Goal: Navigation & Orientation: Understand site structure

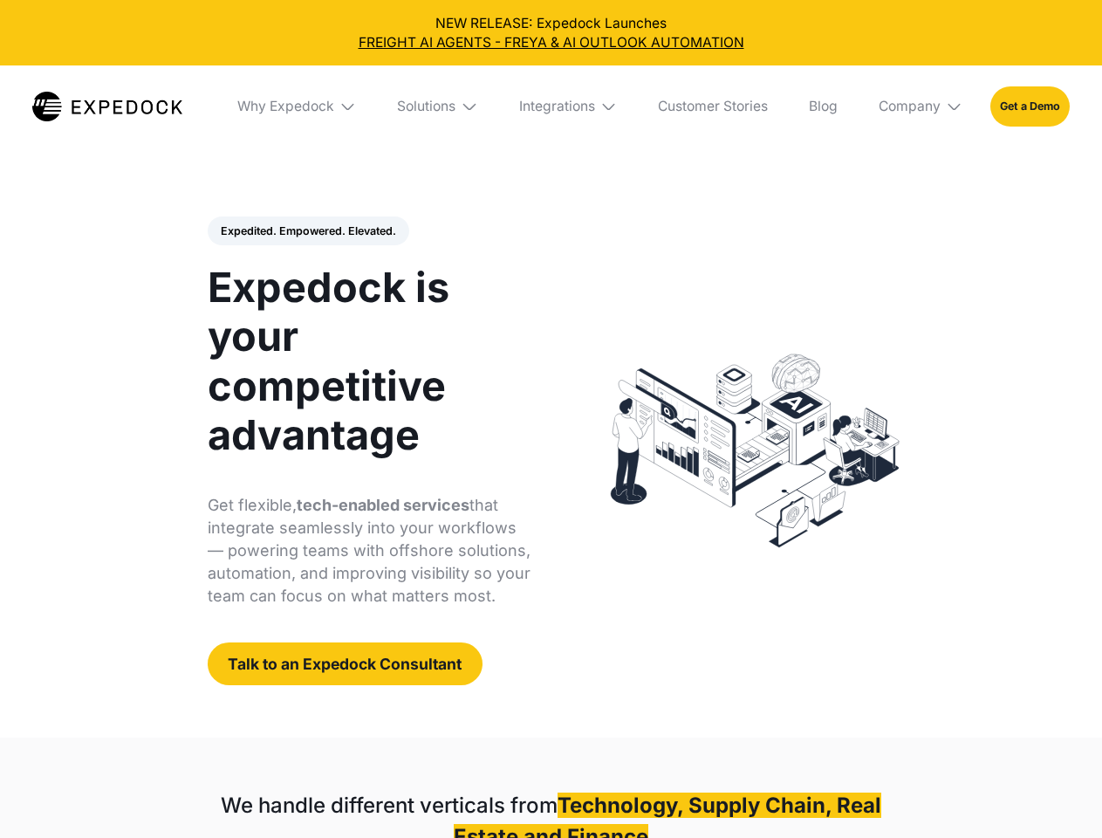
select select
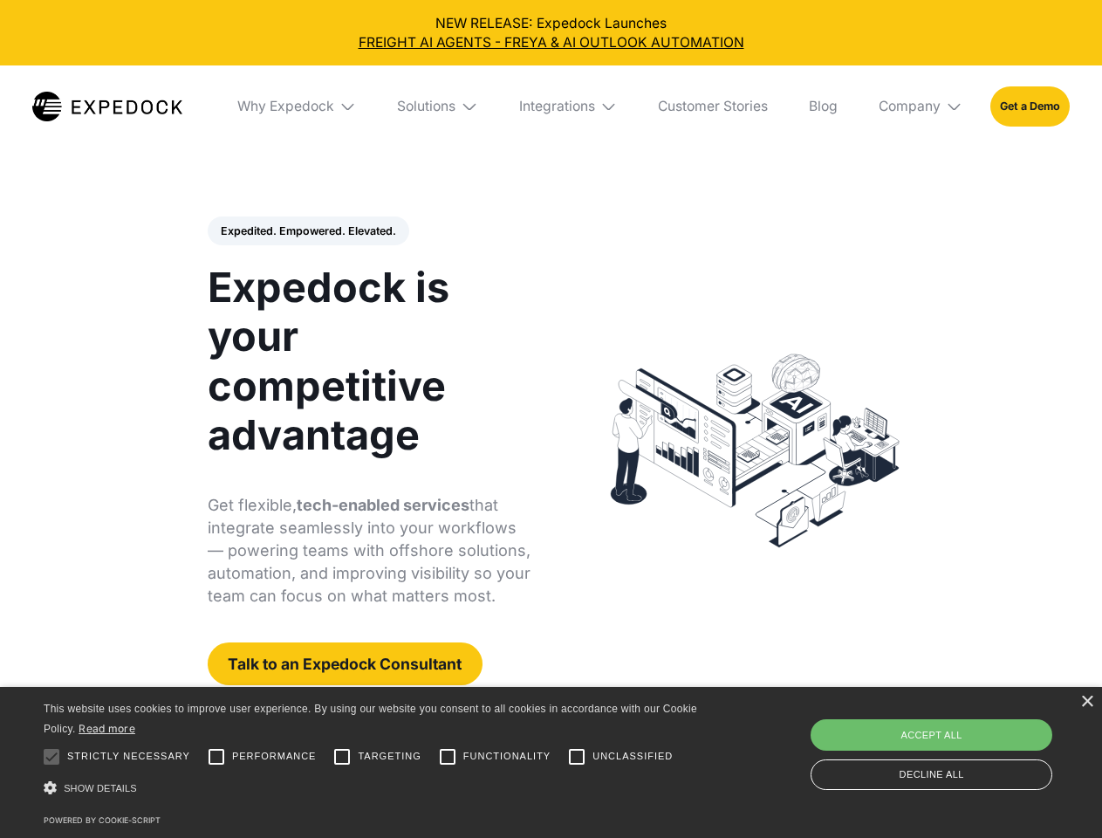
click at [551, 106] on div "Integrations" at bounding box center [557, 106] width 76 height 17
click at [298, 106] on div "Why Expedock" at bounding box center [271, 106] width 97 height 17
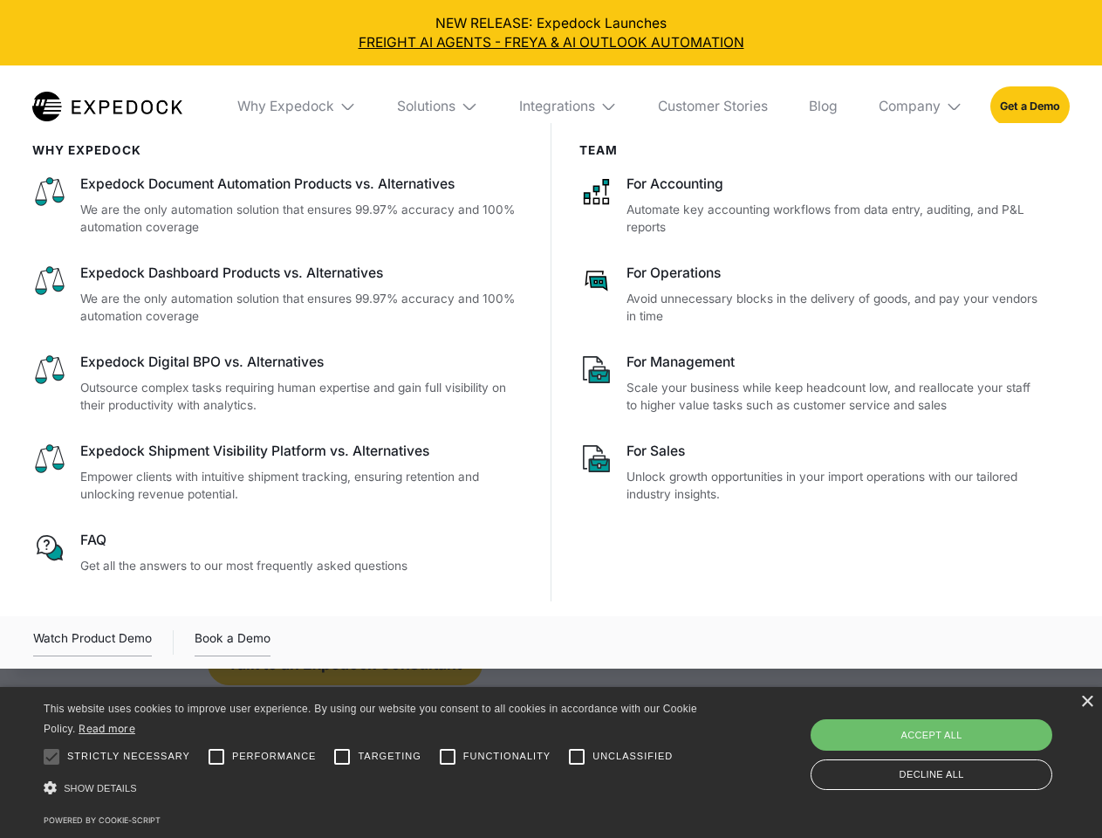
click at [439, 106] on div "Solutions" at bounding box center [426, 106] width 58 height 17
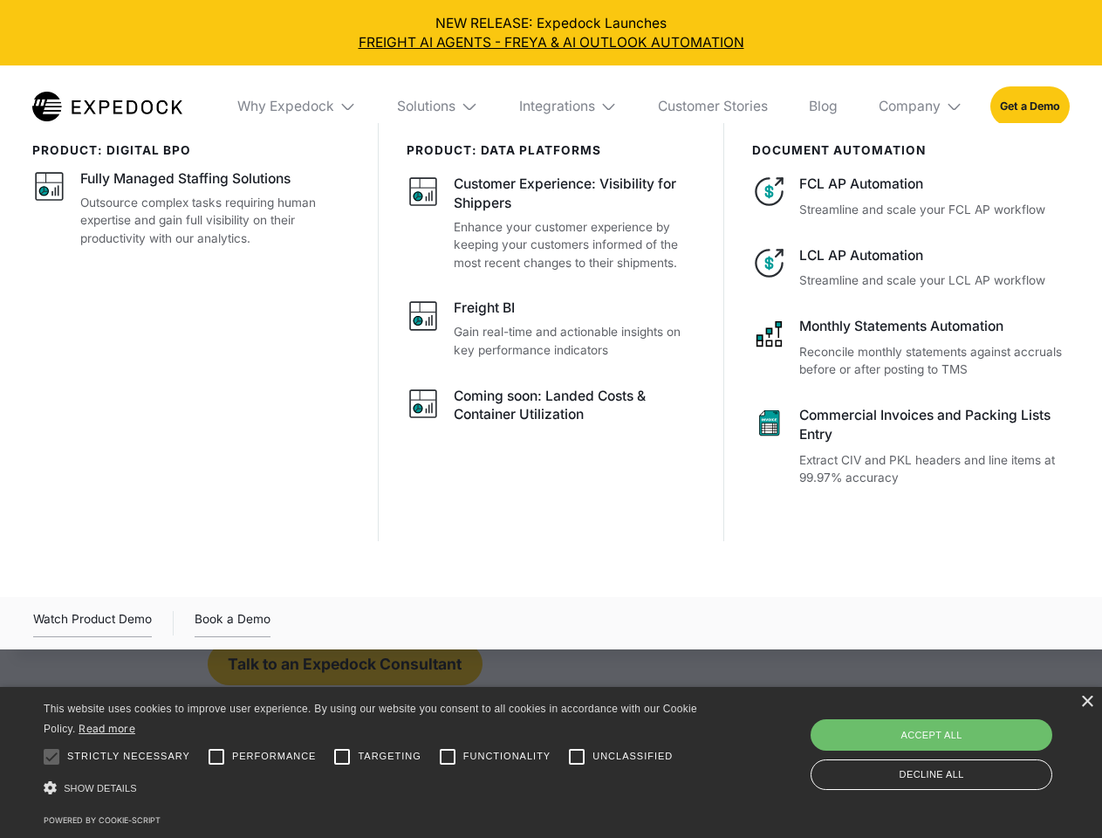
click at [569, 106] on div "Integrations" at bounding box center [557, 106] width 76 height 17
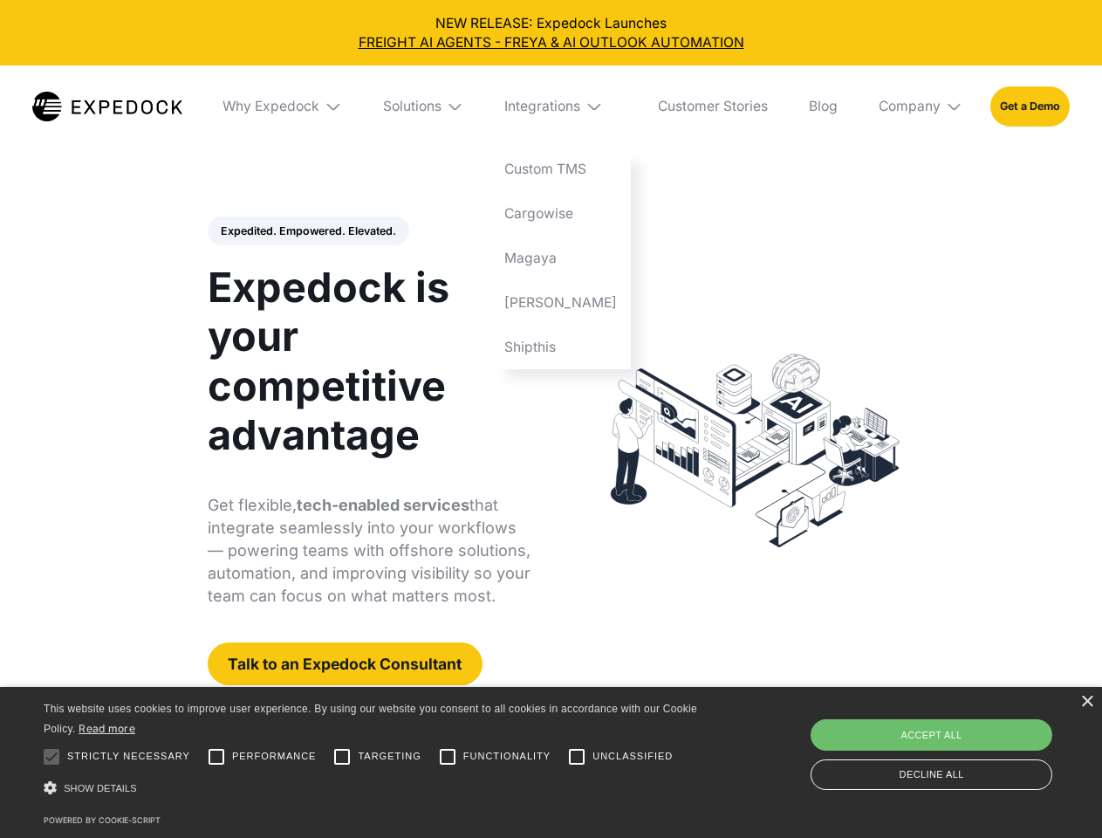
click at [922, 106] on div "Company" at bounding box center [910, 106] width 62 height 17
click at [307, 231] on div "Expedited. Empowered. Elevated. Automate Freight Document Extraction at 99.97% …" at bounding box center [370, 451] width 324 height 470
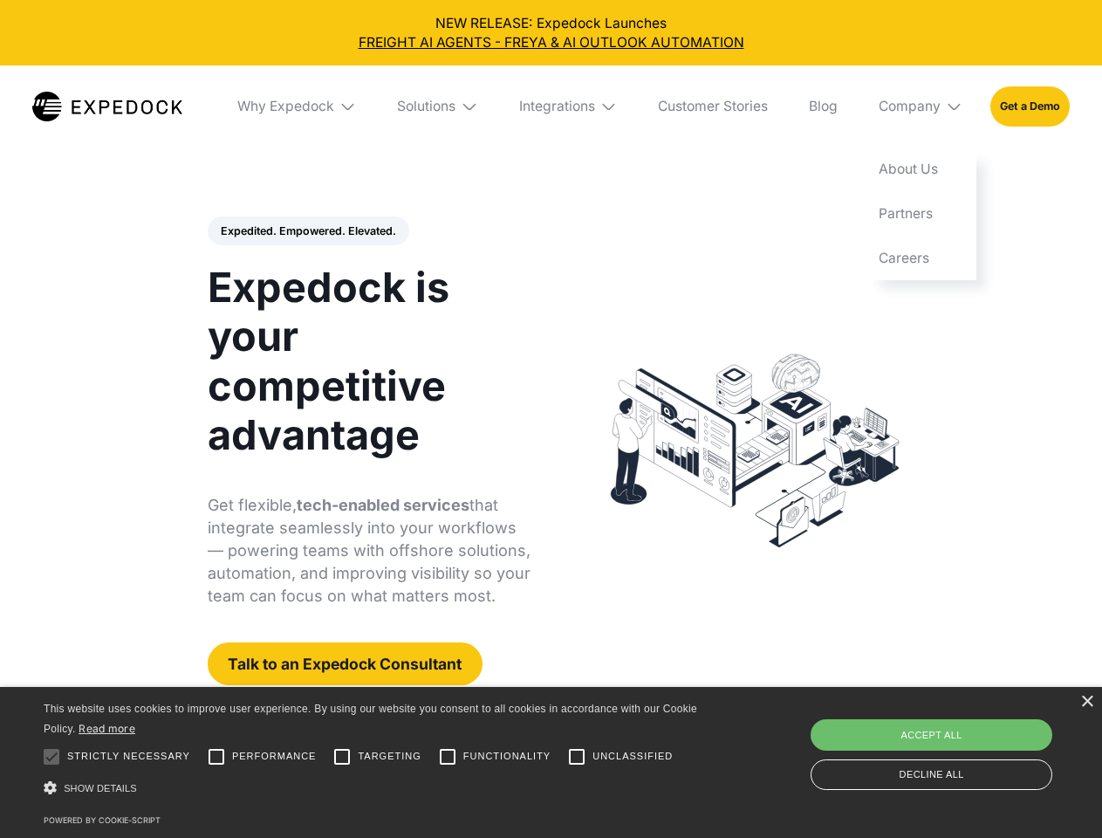
click at [51, 757] on div at bounding box center [51, 756] width 35 height 35
click at [216, 757] on input "Performance" at bounding box center [216, 756] width 35 height 35
checkbox input "true"
click at [342, 757] on input "Targeting" at bounding box center [342, 756] width 35 height 35
checkbox input "true"
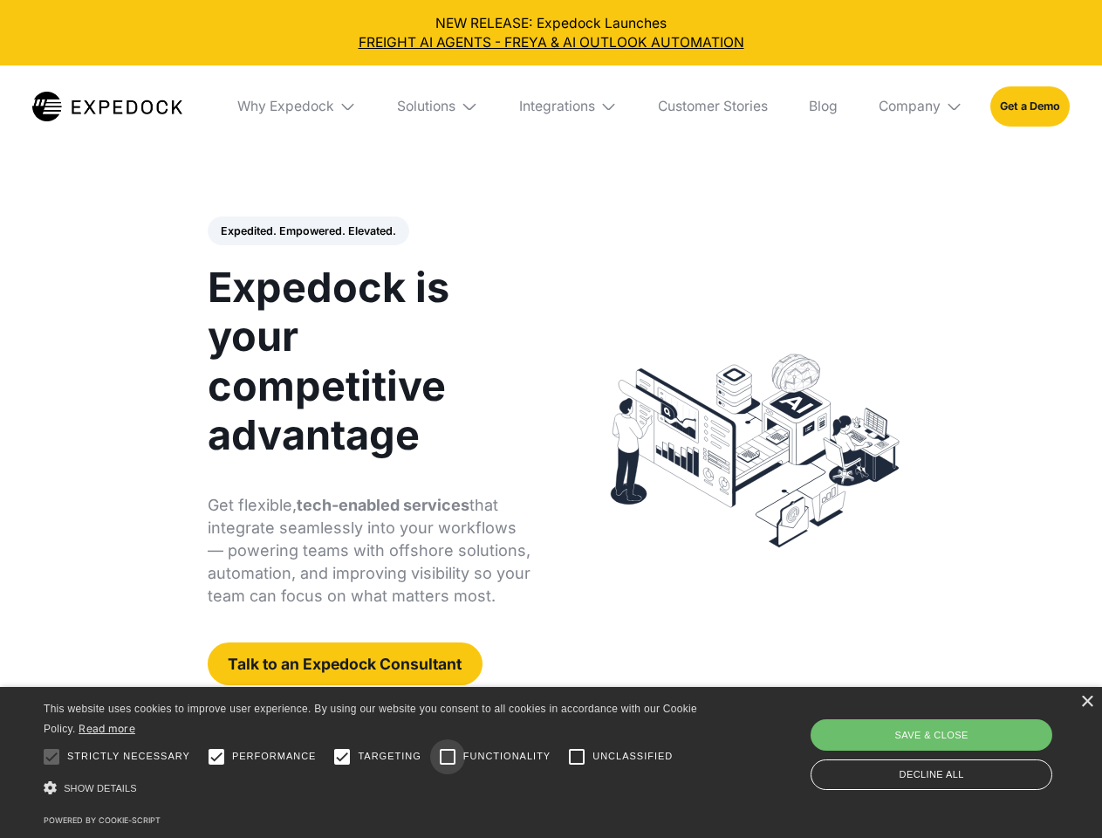
click at [448, 757] on input "Functionality" at bounding box center [447, 756] width 35 height 35
checkbox input "true"
